Goal: Task Accomplishment & Management: Use online tool/utility

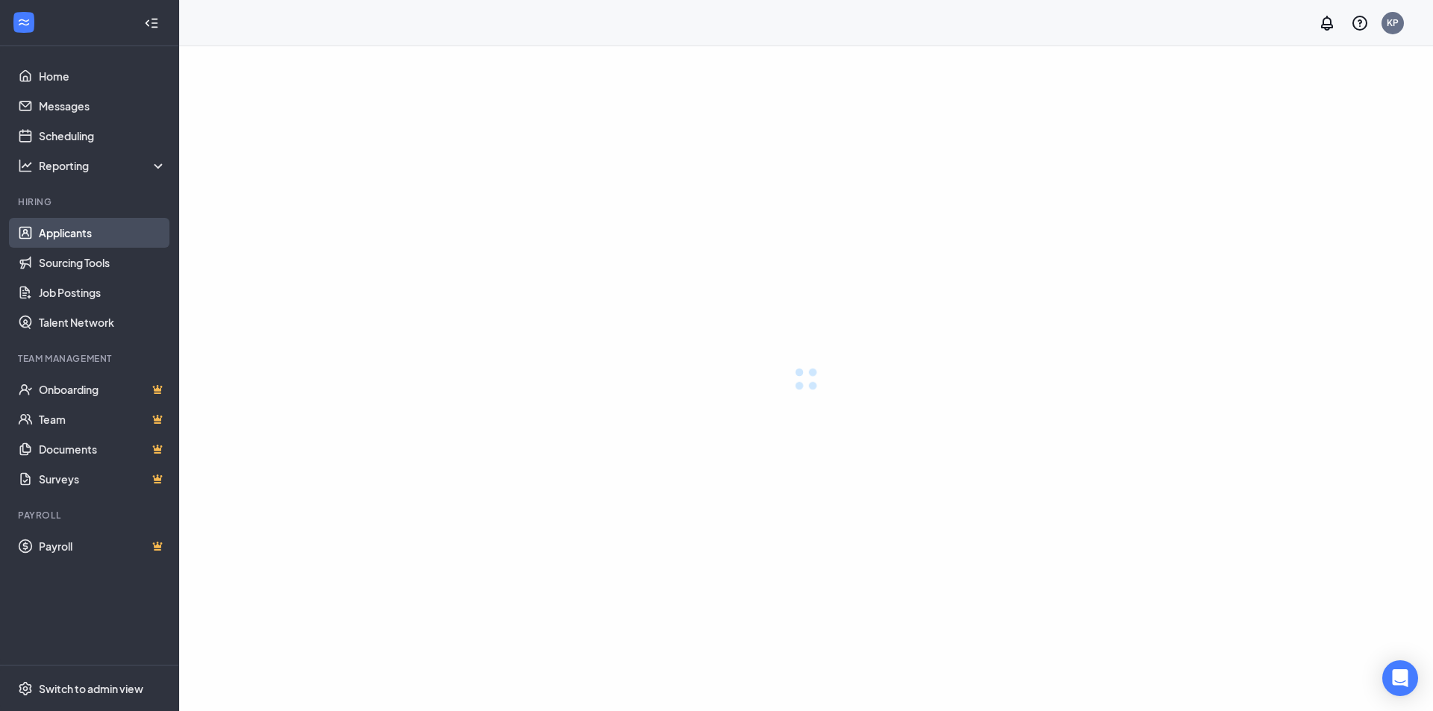
click at [90, 237] on link "Applicants" at bounding box center [103, 233] width 128 height 30
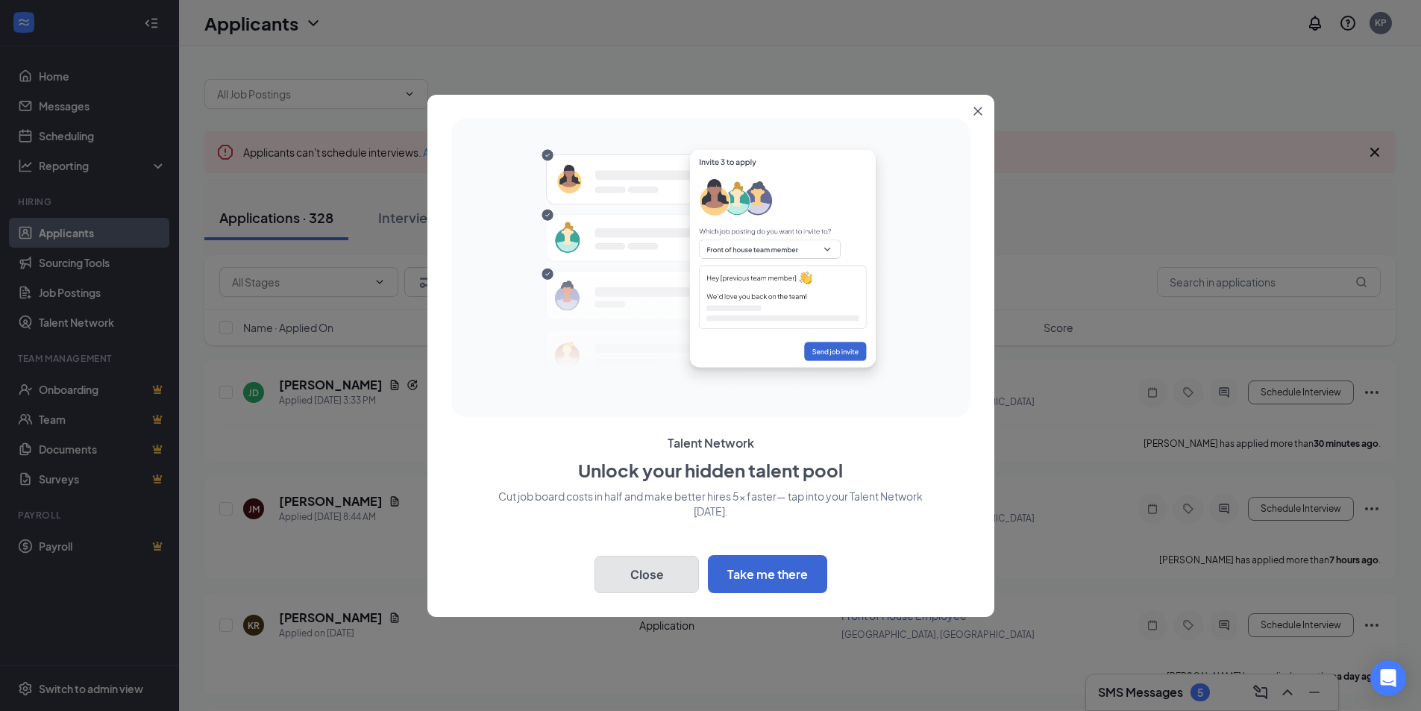
click at [653, 567] on button "Close" at bounding box center [647, 574] width 104 height 37
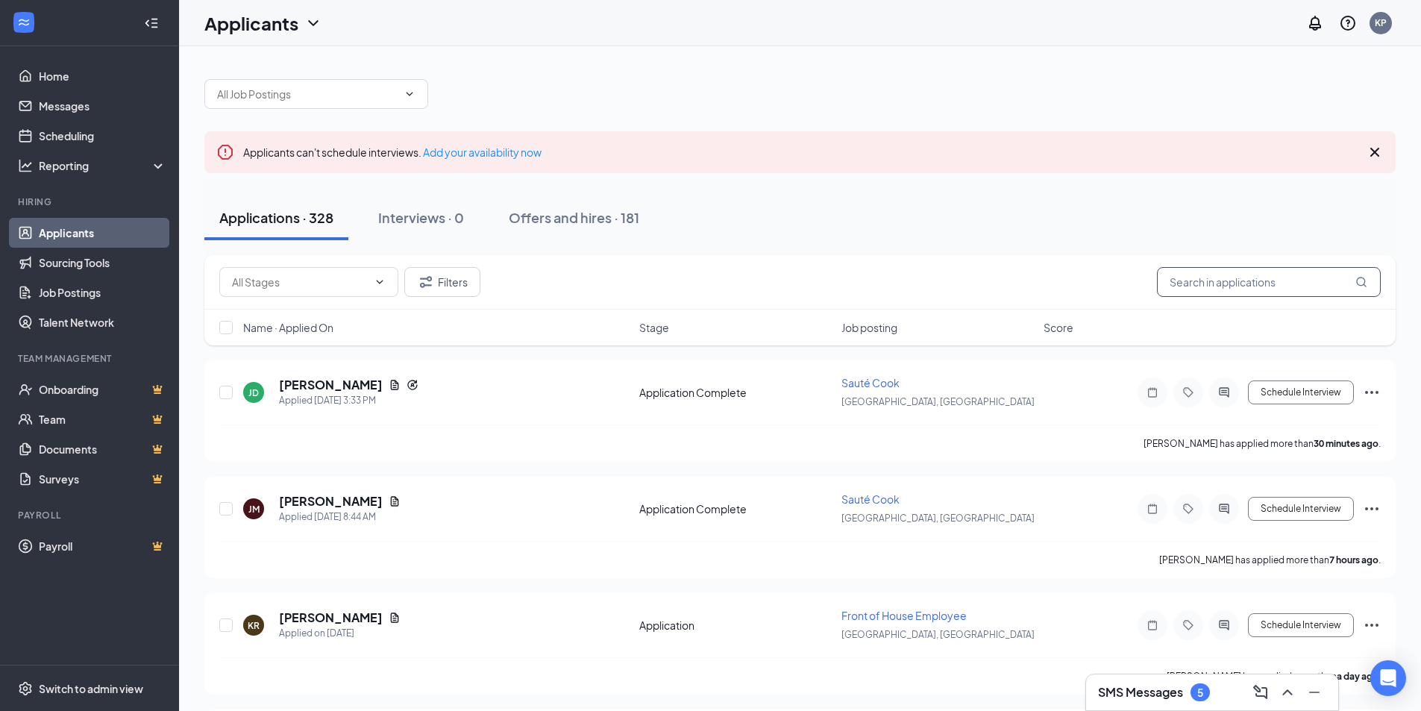
click at [1201, 281] on input "text" at bounding box center [1269, 282] width 224 height 30
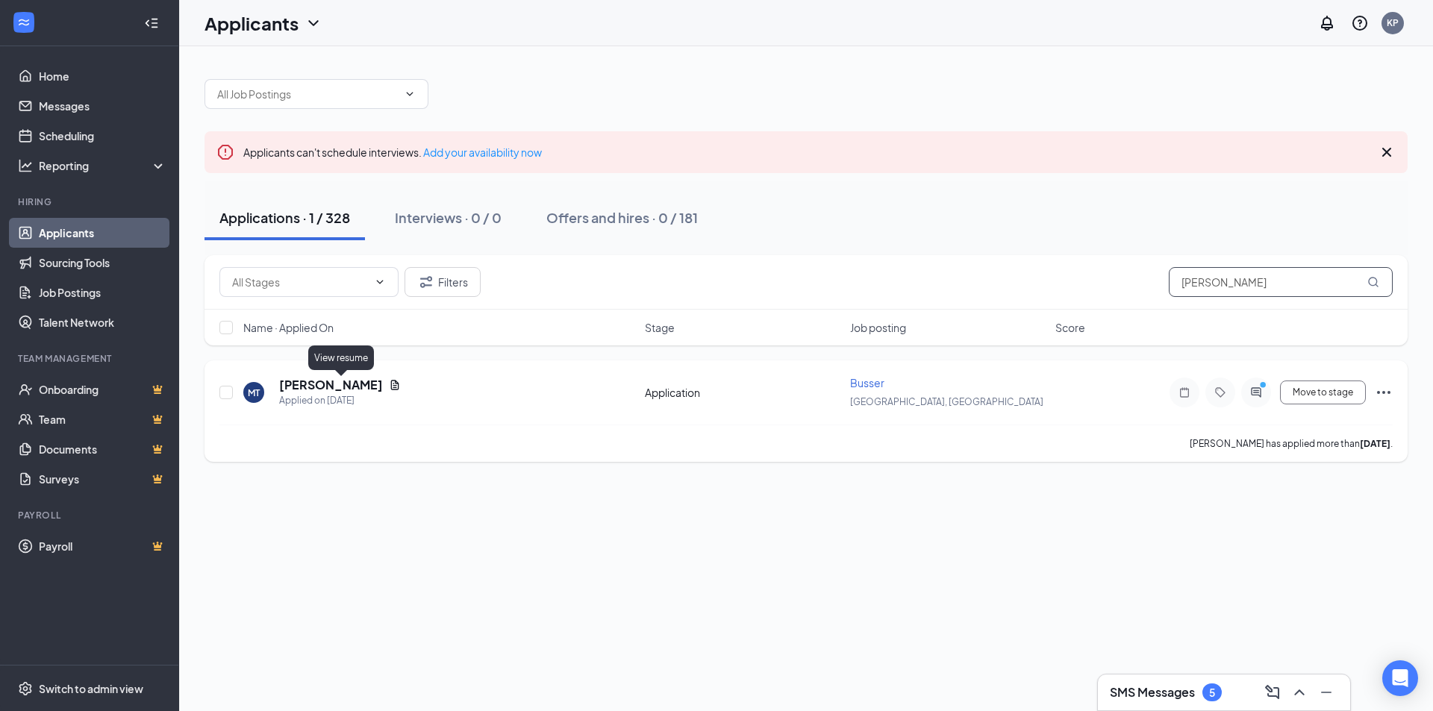
type input "[PERSON_NAME]"
click at [389, 384] on icon "Document" at bounding box center [395, 385] width 12 height 12
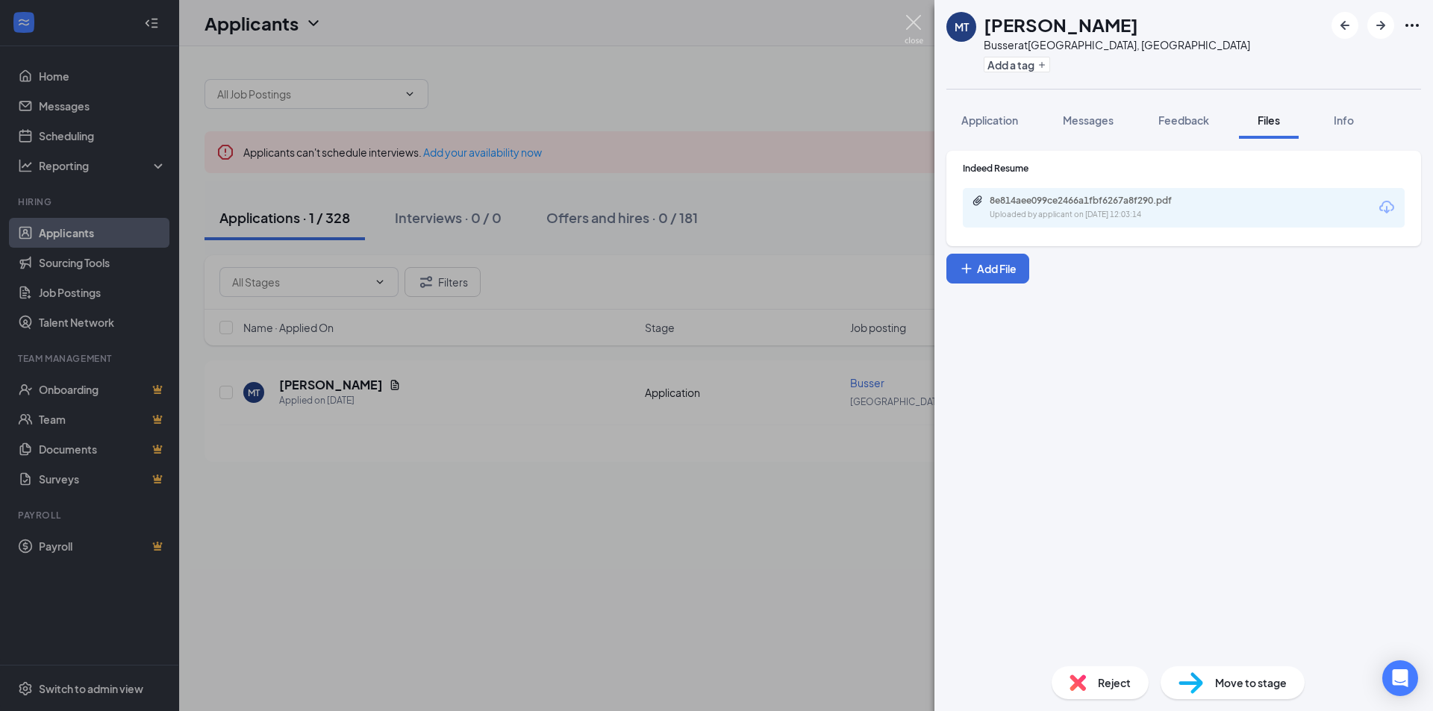
click at [910, 30] on img at bounding box center [913, 29] width 19 height 29
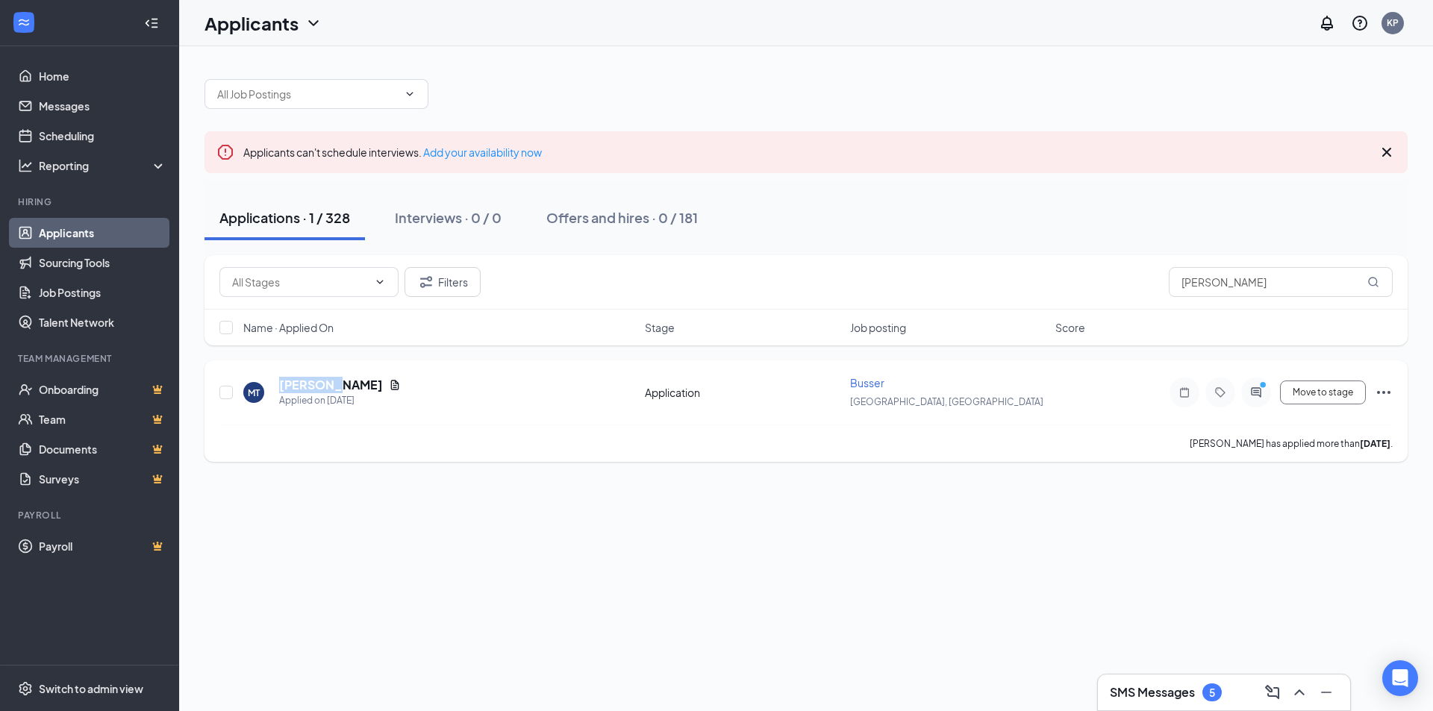
drag, startPoint x: 328, startPoint y: 388, endPoint x: 303, endPoint y: 387, distance: 24.6
click at [271, 381] on div "MT [PERSON_NAME] Applied on [DATE]" at bounding box center [439, 392] width 392 height 31
drag, startPoint x: 330, startPoint y: 386, endPoint x: 286, endPoint y: 386, distance: 44.0
click at [280, 388] on div "[PERSON_NAME]" at bounding box center [340, 385] width 122 height 16
copy h5 "[PERSON_NAME]"
